Goal: Task Accomplishment & Management: Use online tool/utility

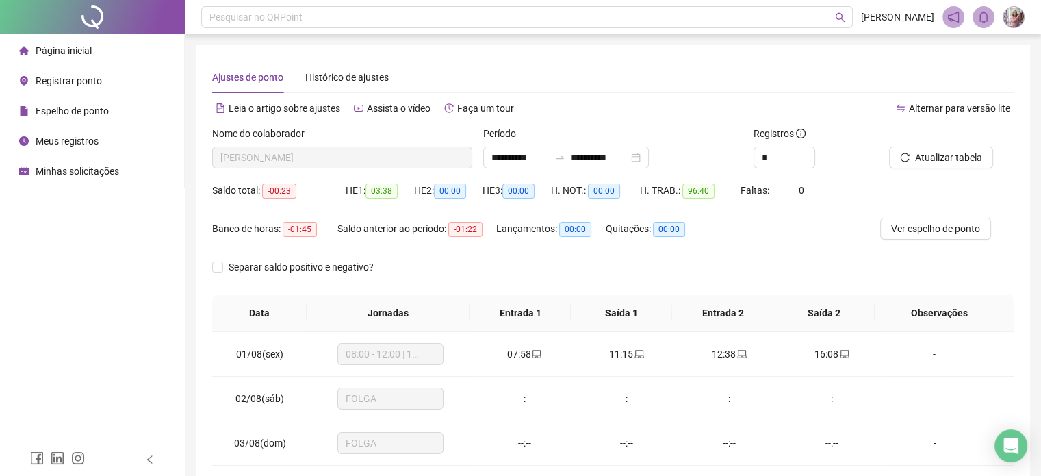
click at [82, 56] on span "Página inicial" at bounding box center [64, 50] width 56 height 11
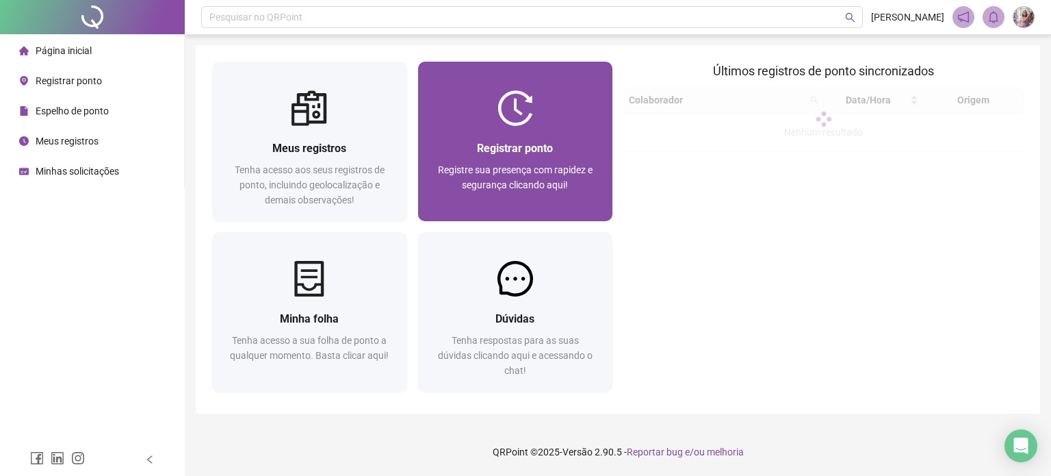
click at [491, 150] on span "Registrar ponto" at bounding box center [515, 148] width 76 height 13
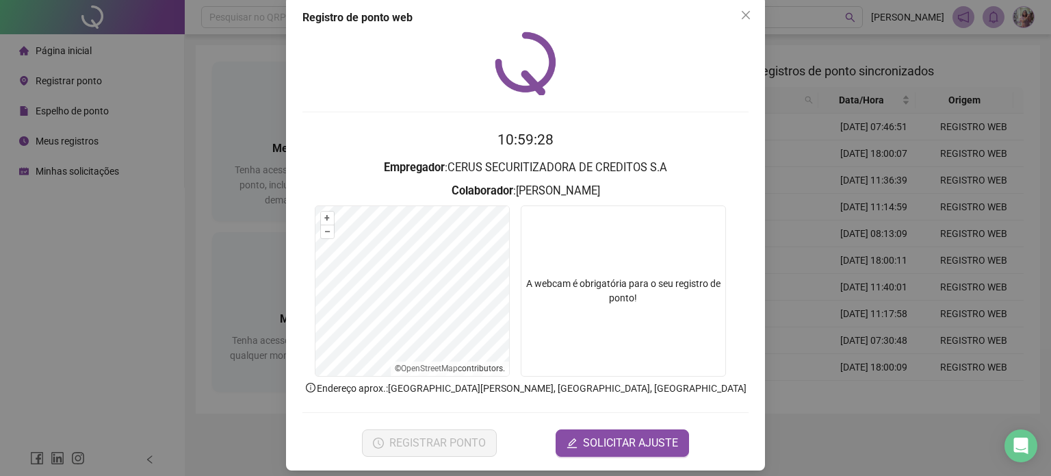
scroll to position [27, 0]
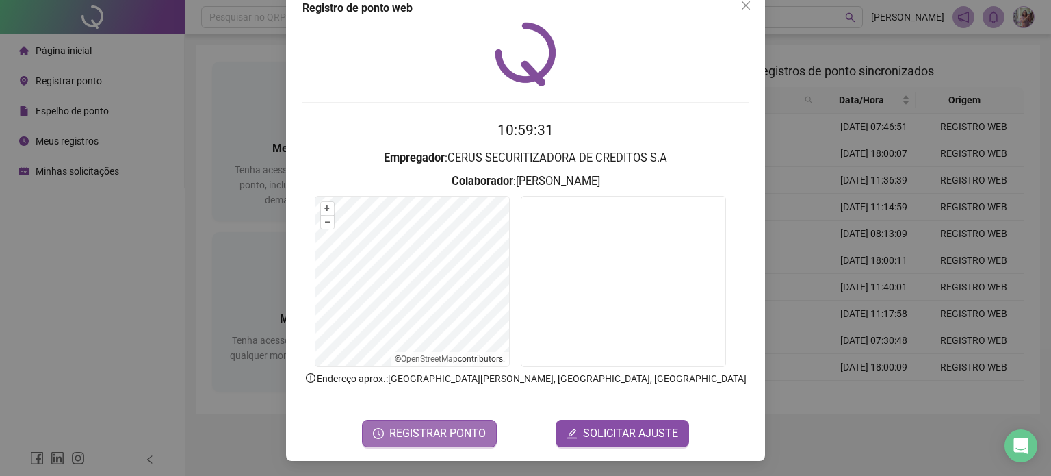
click at [476, 425] on span "REGISTRAR PONTO" at bounding box center [437, 433] width 96 height 16
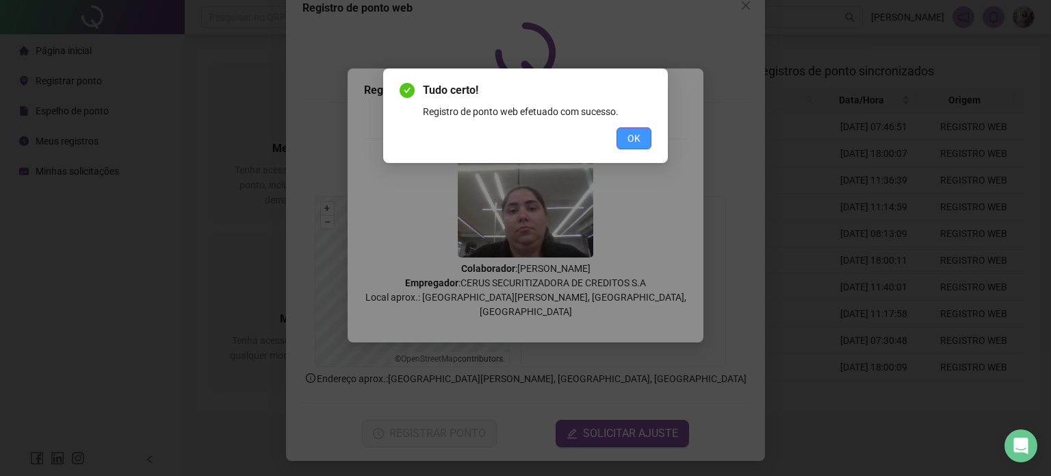
click at [637, 131] on span "OK" at bounding box center [633, 138] width 13 height 15
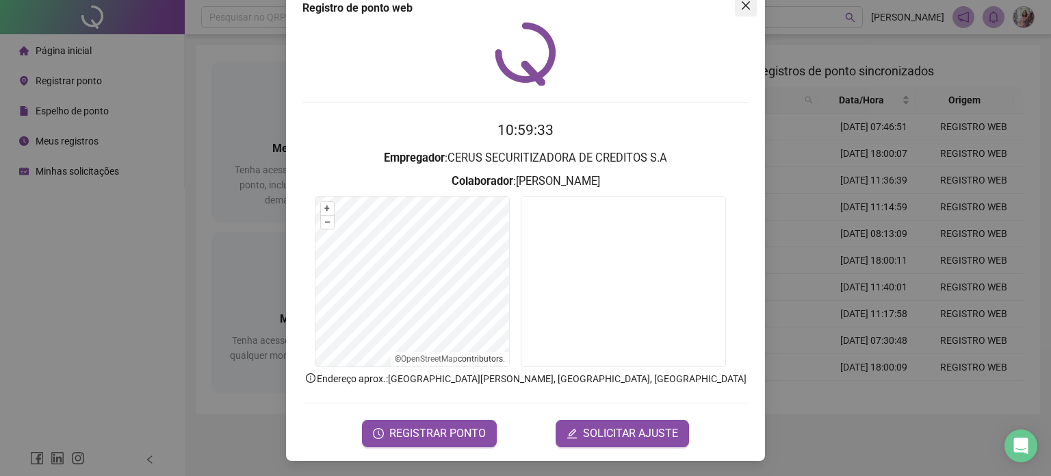
click at [740, 0] on icon "close" at bounding box center [745, 5] width 11 height 11
